Goal: Information Seeking & Learning: Learn about a topic

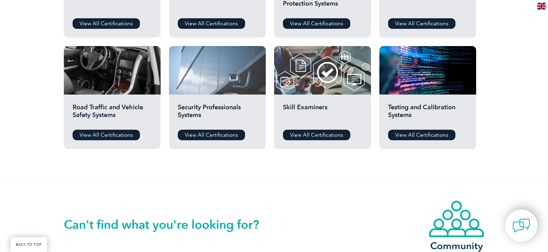
scroll to position [491, 0]
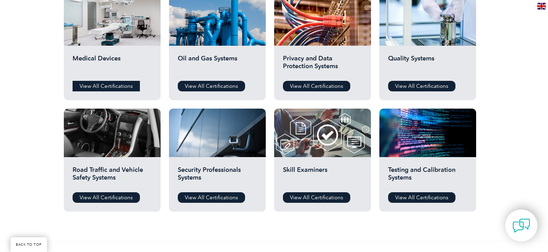
click at [107, 87] on link "View All Certifications" at bounding box center [106, 86] width 67 height 11
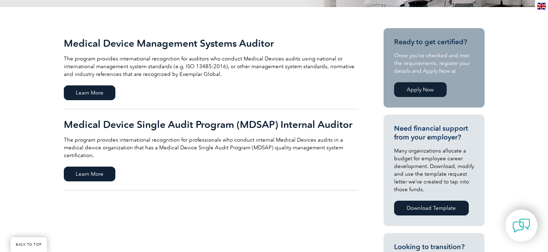
scroll to position [35, 0]
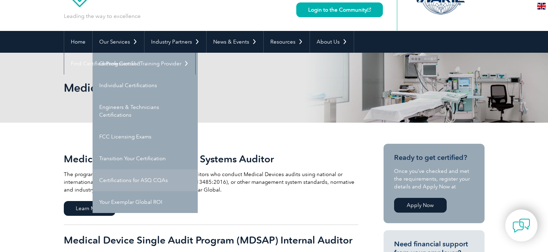
click at [134, 182] on link "Certifications for ASQ CQAs" at bounding box center [145, 180] width 105 height 22
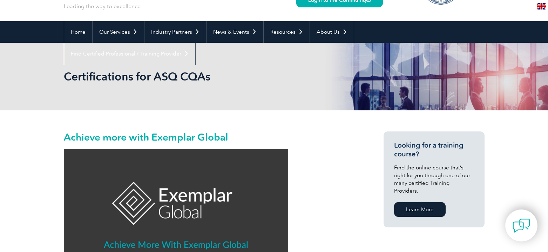
scroll to position [140, 0]
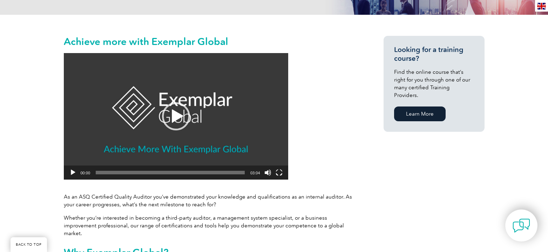
click at [74, 171] on button "Play" at bounding box center [72, 172] width 7 height 7
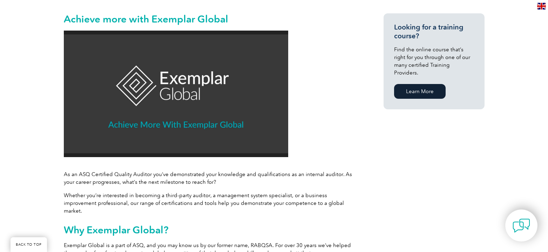
scroll to position [175, 0]
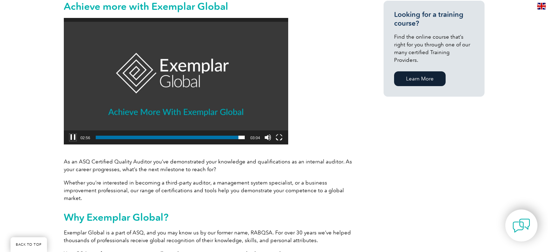
click at [75, 139] on button "Pause" at bounding box center [72, 137] width 7 height 7
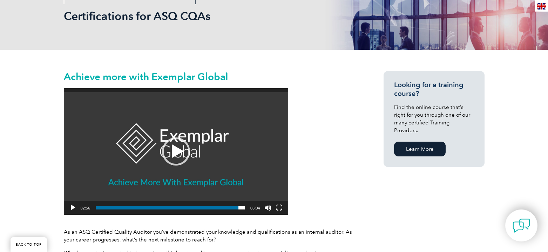
scroll to position [0, 0]
